Goal: Communication & Community: Answer question/provide support

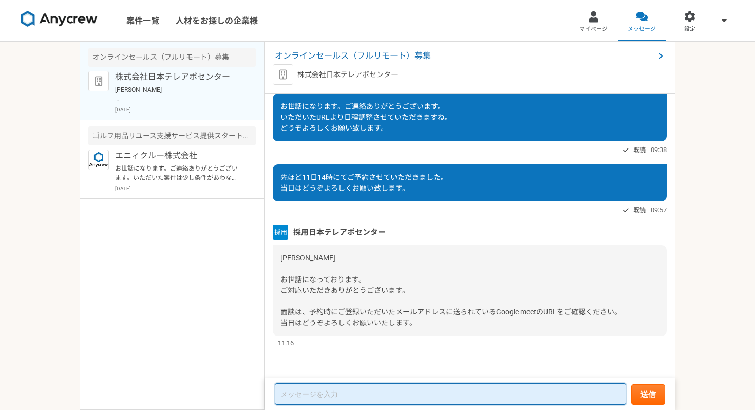
click at [337, 396] on textarea at bounding box center [450, 394] width 351 height 22
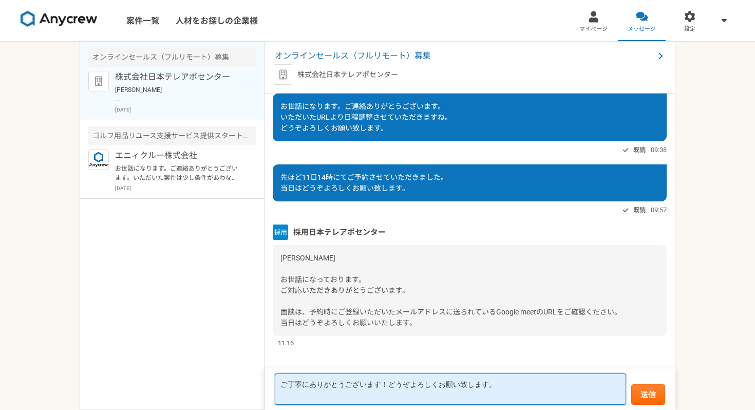
type textarea "ご丁寧にありがとうございます！どうぞよろしくお願い致します。"
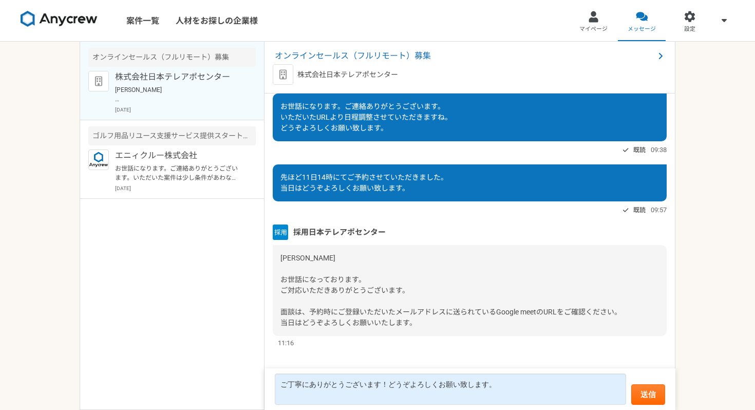
click at [626, 387] on form "ご丁寧にありがとうございます！どうぞよろしくお願い致します。 送信" at bounding box center [470, 389] width 411 height 42
click at [628, 387] on form "ご丁寧にありがとうございます！どうぞよろしくお願い致します。 送信" at bounding box center [470, 389] width 411 height 42
click at [637, 390] on button "送信" at bounding box center [648, 394] width 34 height 21
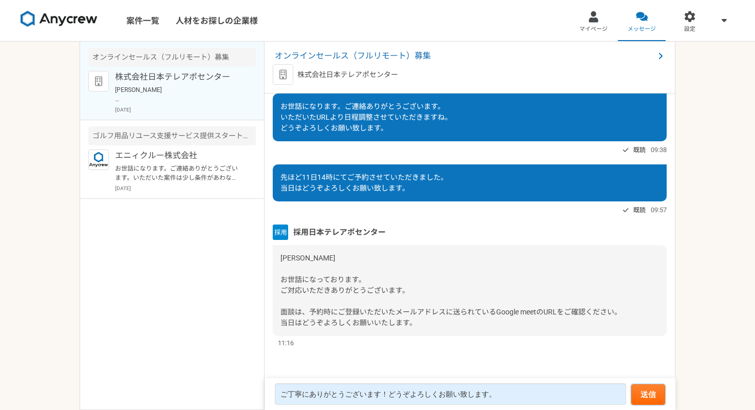
scroll to position [251, 0]
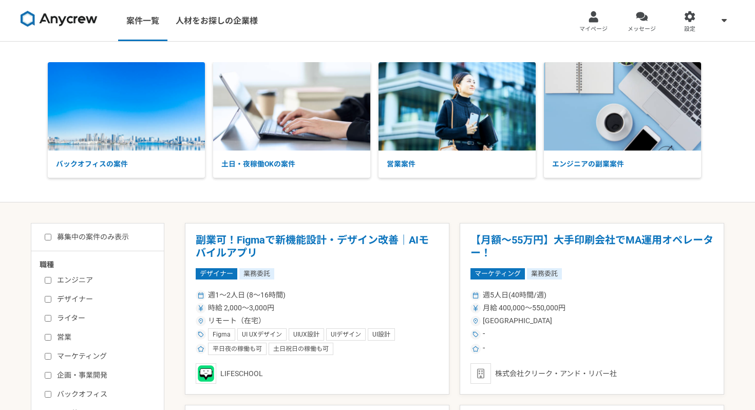
click at [48, 26] on img at bounding box center [59, 19] width 77 height 16
